Goal: Communication & Community: Connect with others

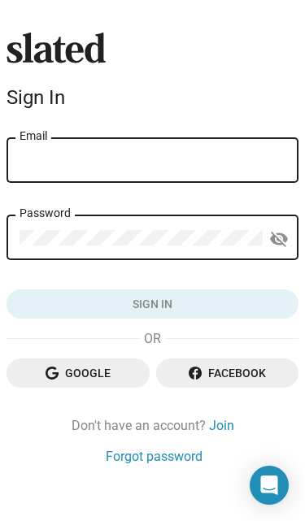
type input "david@eideticpictures.com"
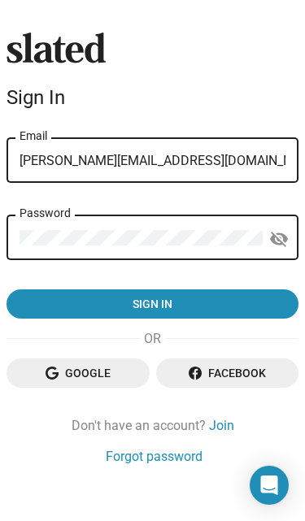
click at [152, 305] on button "Sign in" at bounding box center [152, 303] width 292 height 29
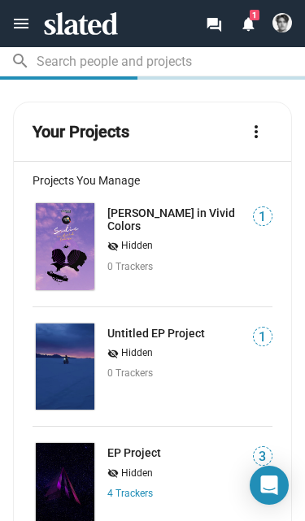
click at [252, 30] on mat-icon "notifications" at bounding box center [247, 22] width 15 height 15
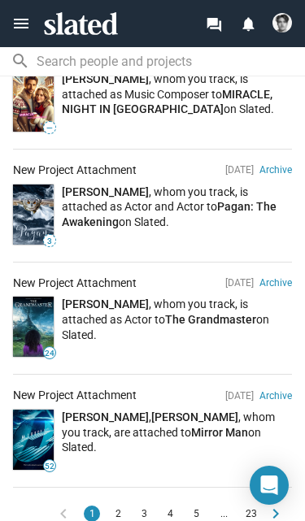
scroll to position [923, 0]
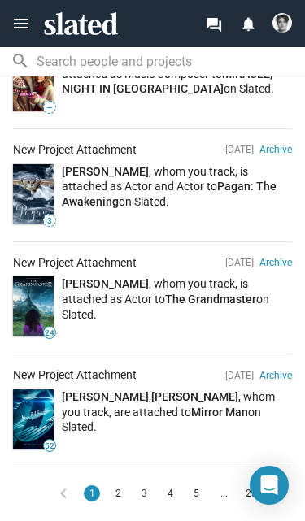
click at [30, 302] on img at bounding box center [33, 306] width 41 height 60
click at [115, 485] on span "2" at bounding box center [117, 493] width 13 height 16
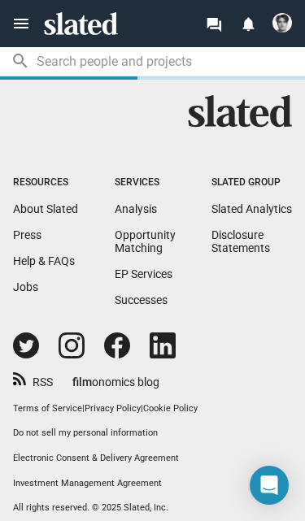
scroll to position [899, 0]
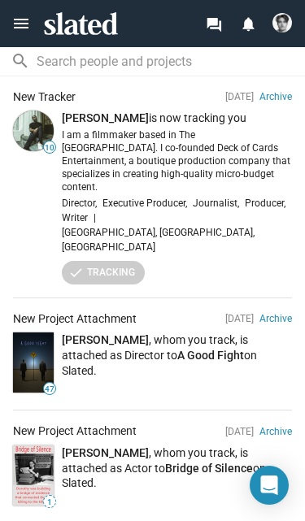
click at [88, 111] on link "Samuel C. Morrison, Jr." at bounding box center [105, 117] width 87 height 13
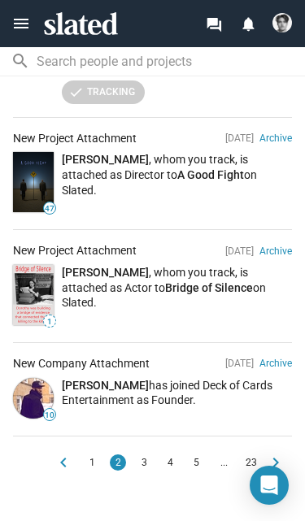
scroll to position [1089, 0]
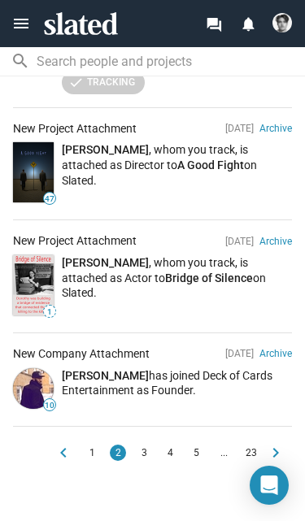
click at [208, 158] on link "A Good Fight" at bounding box center [210, 164] width 67 height 13
click at [89, 143] on link "[PERSON_NAME]" at bounding box center [105, 149] width 87 height 13
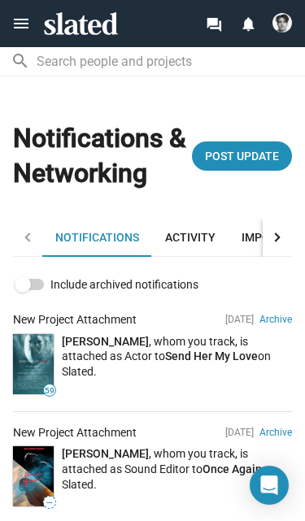
scroll to position [-1, 0]
click at [279, 25] on img at bounding box center [281, 22] width 19 height 19
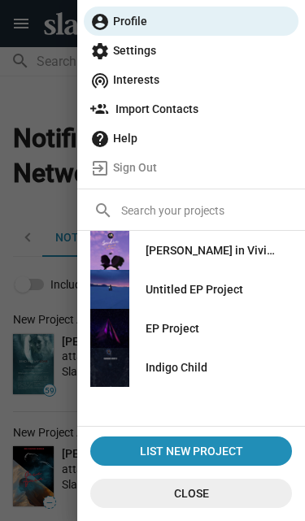
click at [40, 157] on div at bounding box center [152, 260] width 305 height 521
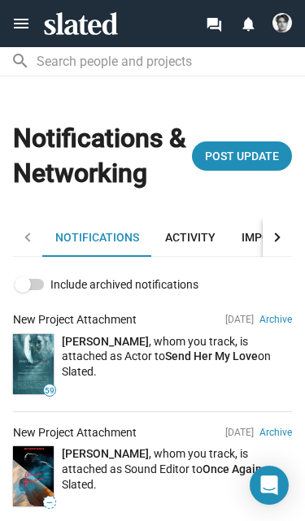
click at [278, 27] on img at bounding box center [281, 22] width 19 height 19
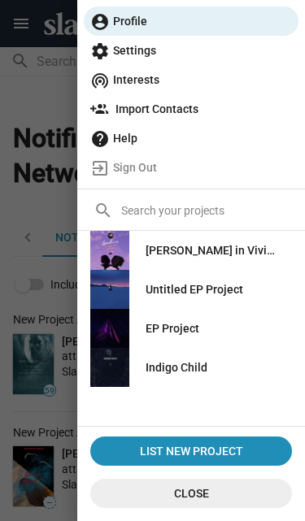
click at [27, 240] on div at bounding box center [152, 260] width 305 height 521
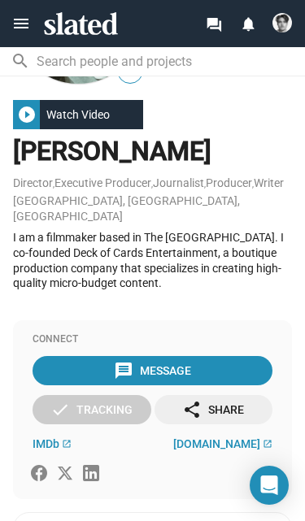
scroll to position [98, 0]
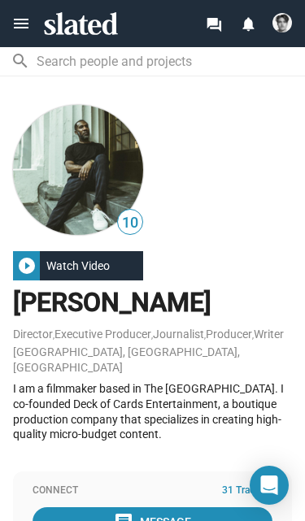
click at [279, 17] on img at bounding box center [281, 22] width 19 height 19
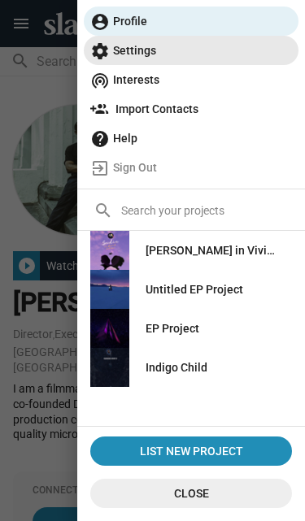
click at [119, 46] on span "settings Settings" at bounding box center [190, 50] width 201 height 29
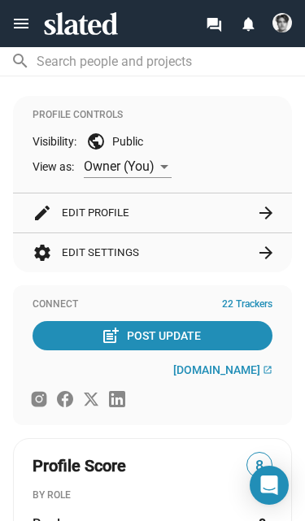
scroll to position [365, 0]
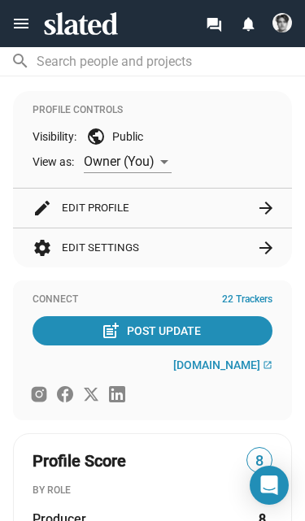
click at [62, 192] on button "edit Edit Profile arrow_forward" at bounding box center [152, 207] width 240 height 39
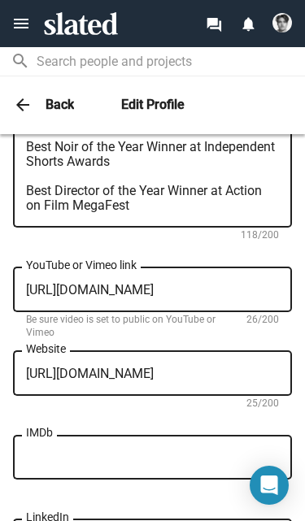
scroll to position [934, 0]
